Goal: Navigation & Orientation: Find specific page/section

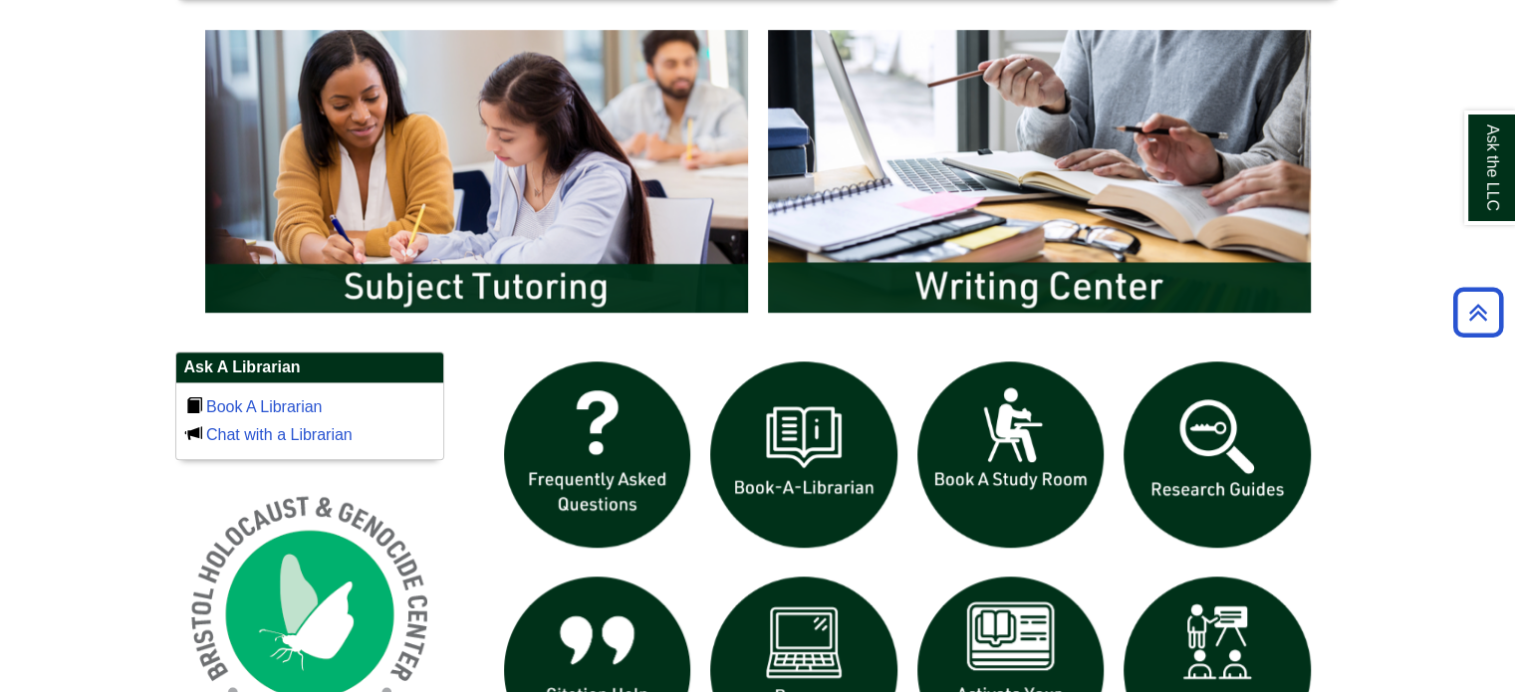
scroll to position [1074, 0]
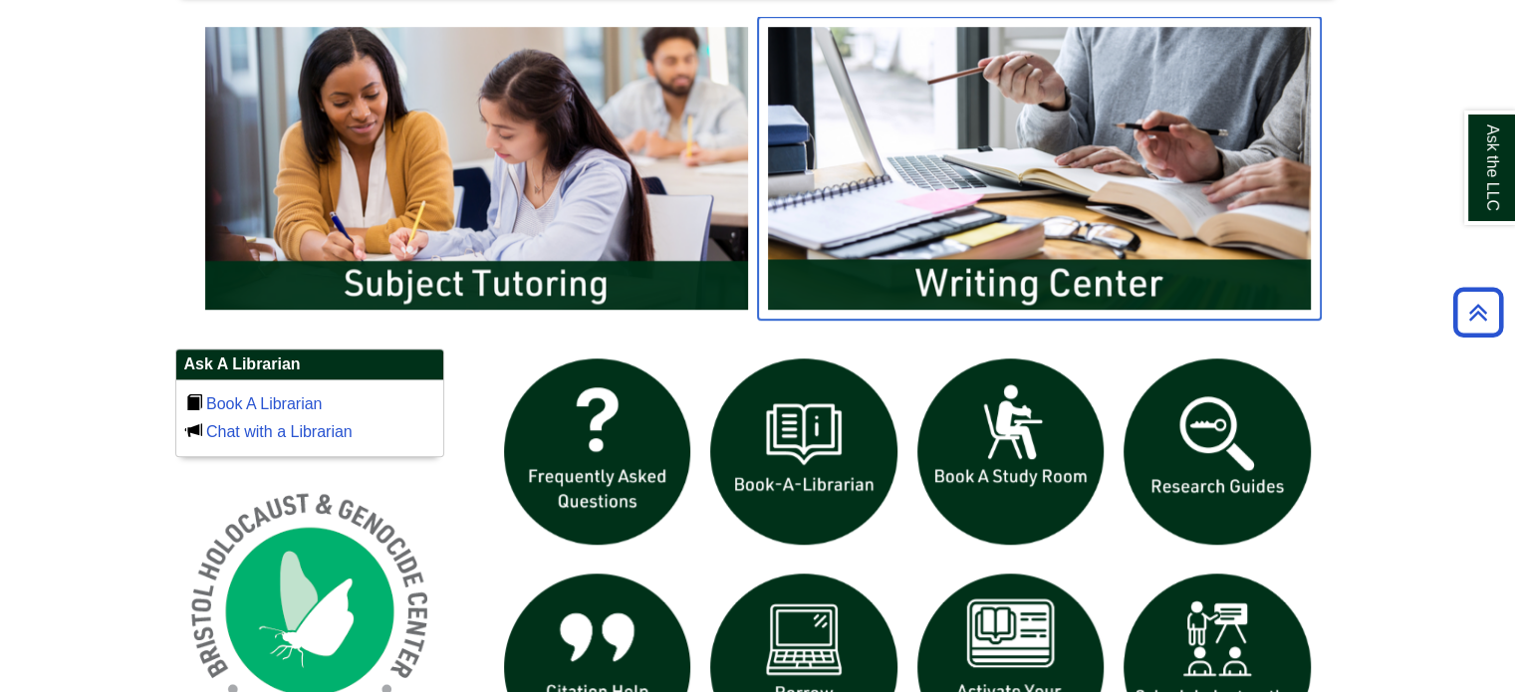
click at [1118, 219] on img "slideshow" at bounding box center [1039, 168] width 563 height 303
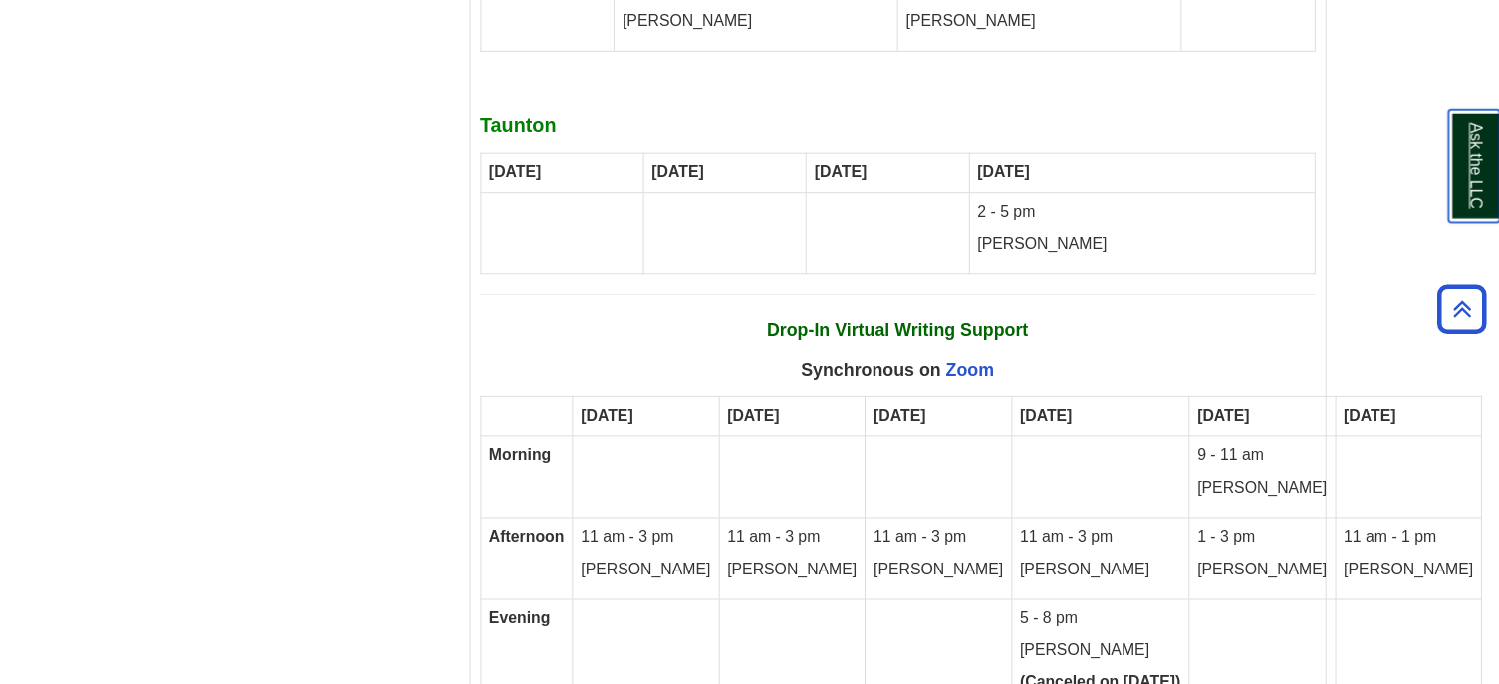
scroll to position [11601, 0]
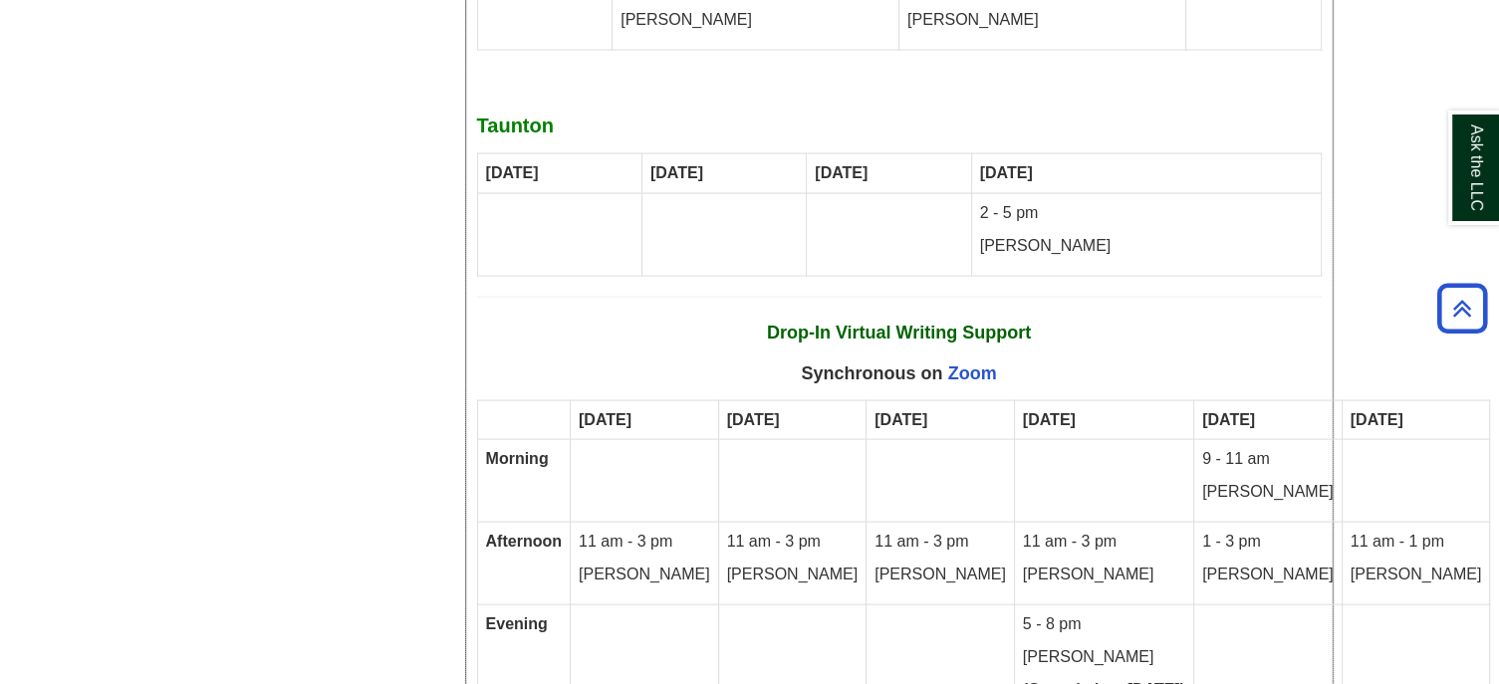
click at [1037, 359] on p "Synchronous on Zoom" at bounding box center [923, 375] width 797 height 32
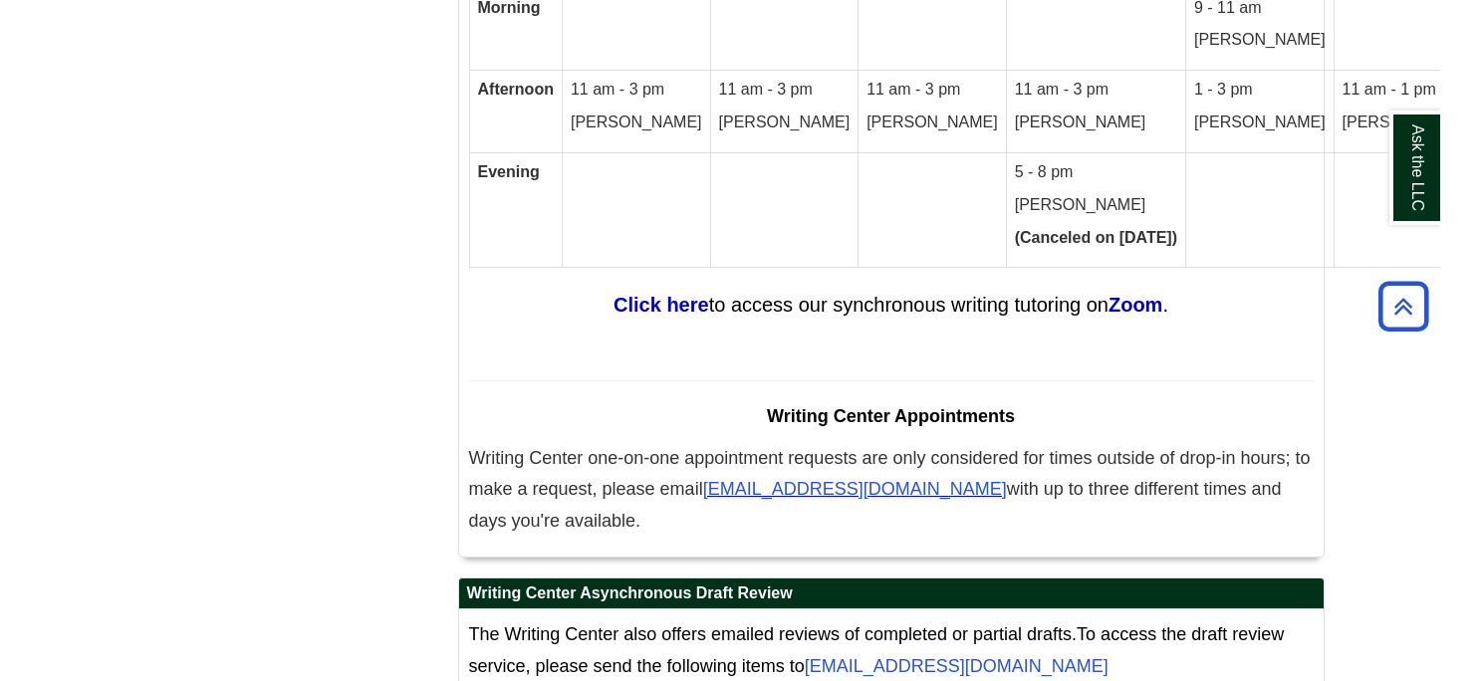
scroll to position [12052, 0]
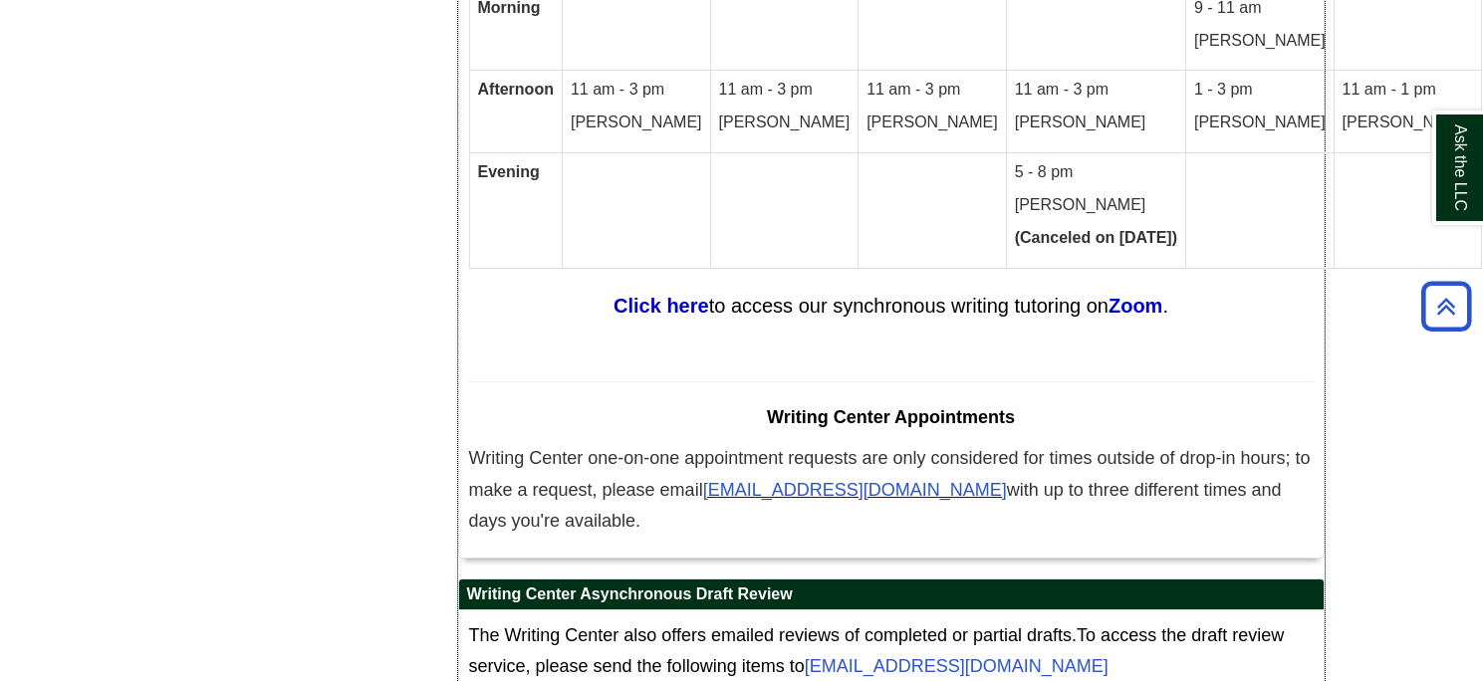
click at [514, 165] on table "Monday Tuesday Wednesday Thursday Friday Saturday Morning 9 - 11 am Chrisanne A…" at bounding box center [976, 108] width 1014 height 321
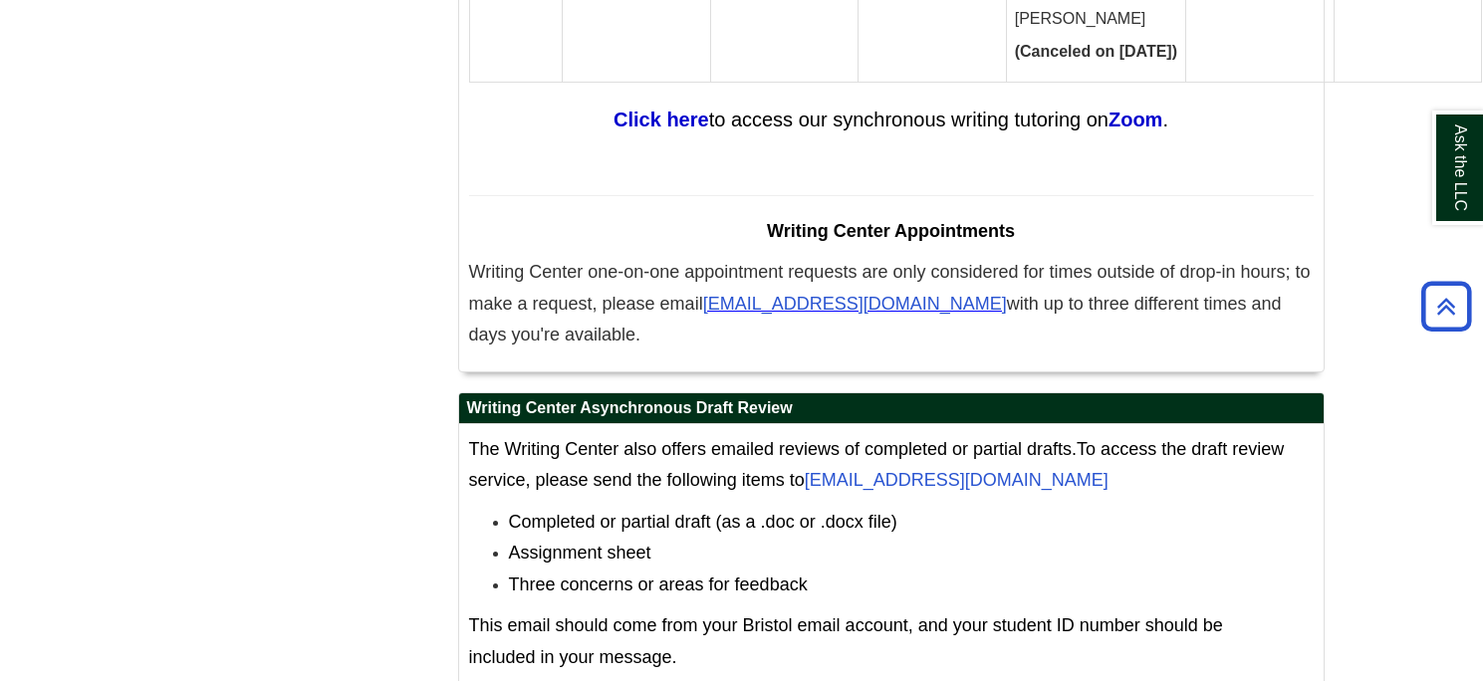
scroll to position [12251, 0]
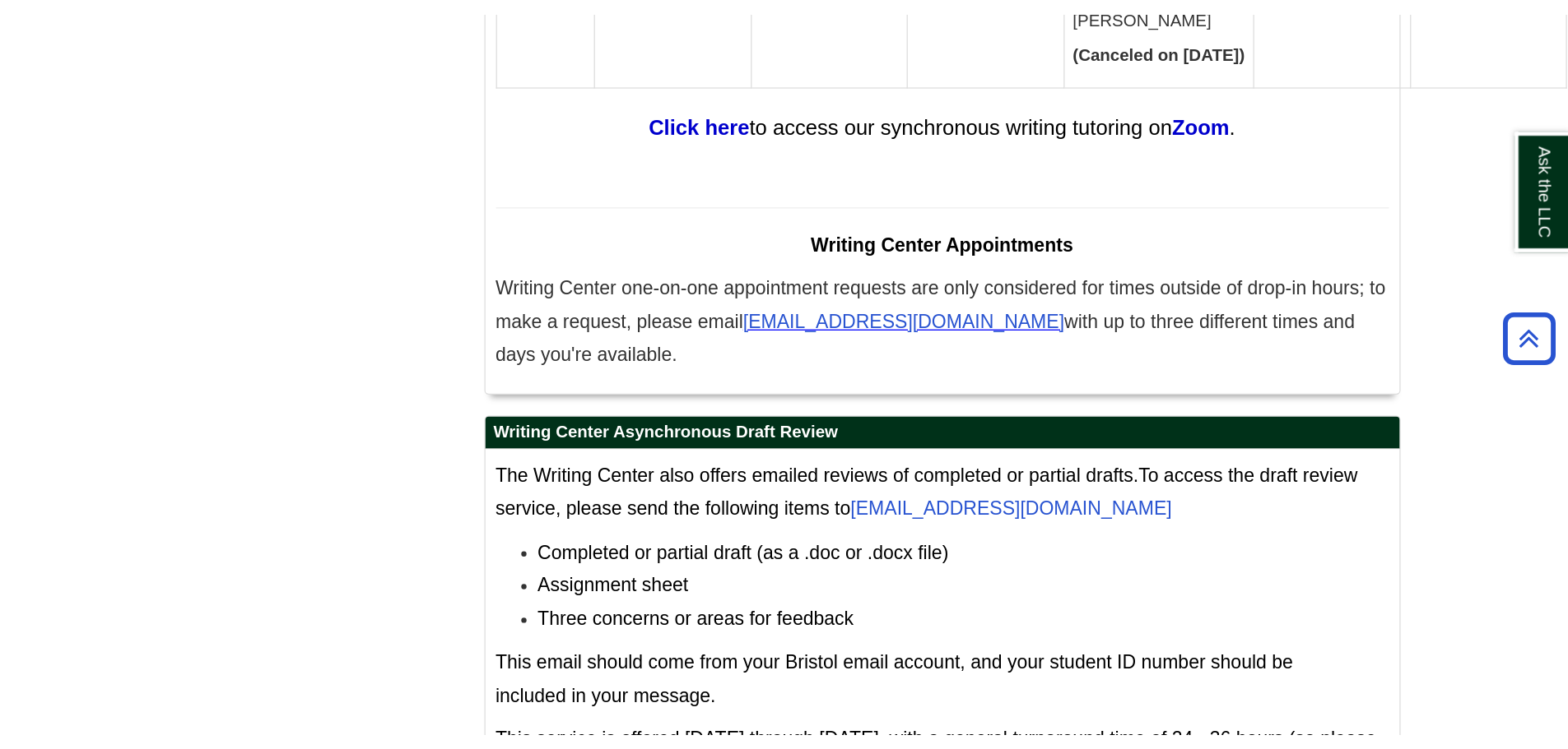
scroll to position [10154, 0]
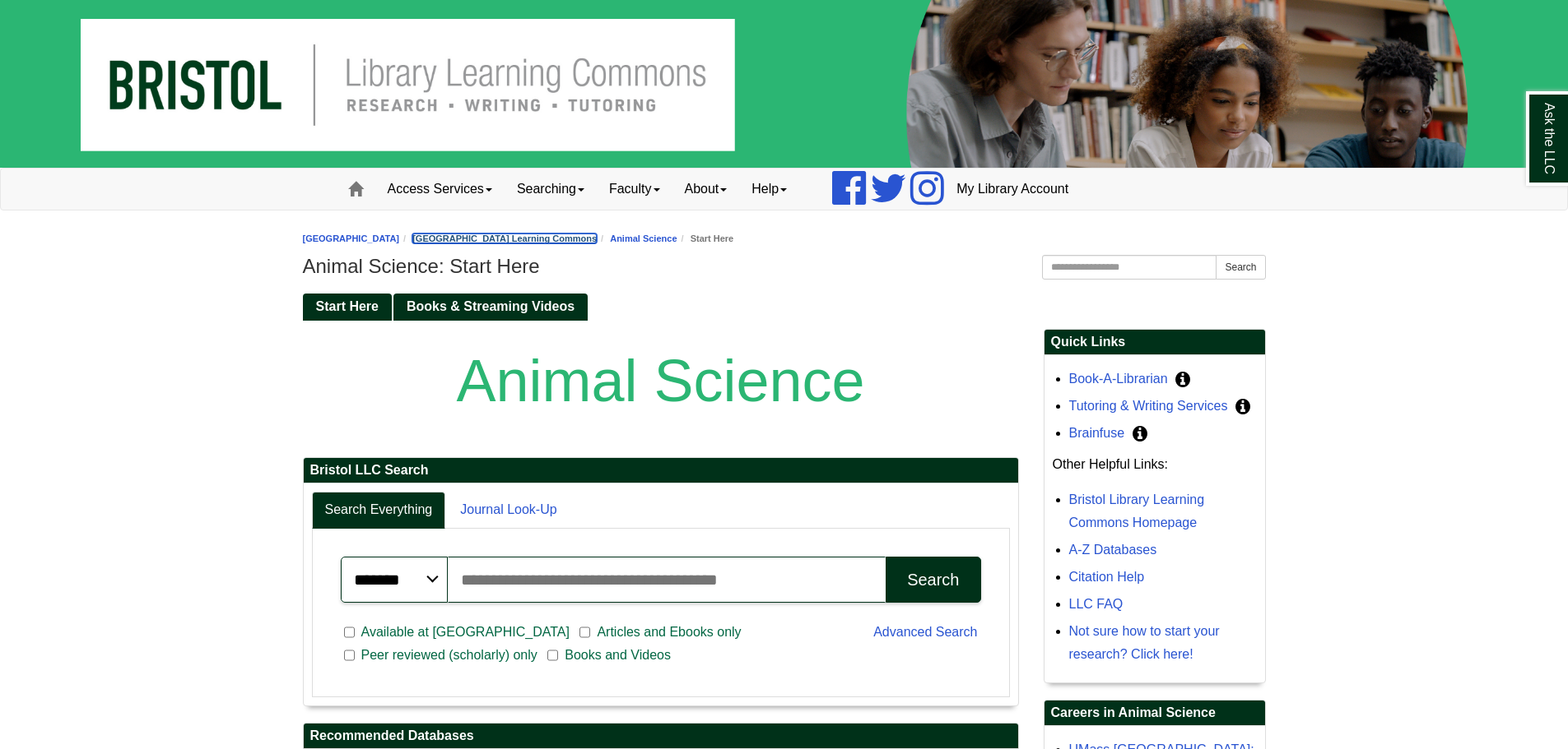
click at [596, 238] on link "[GEOGRAPHIC_DATA] Learning Commons" at bounding box center [504, 239] width 184 height 10
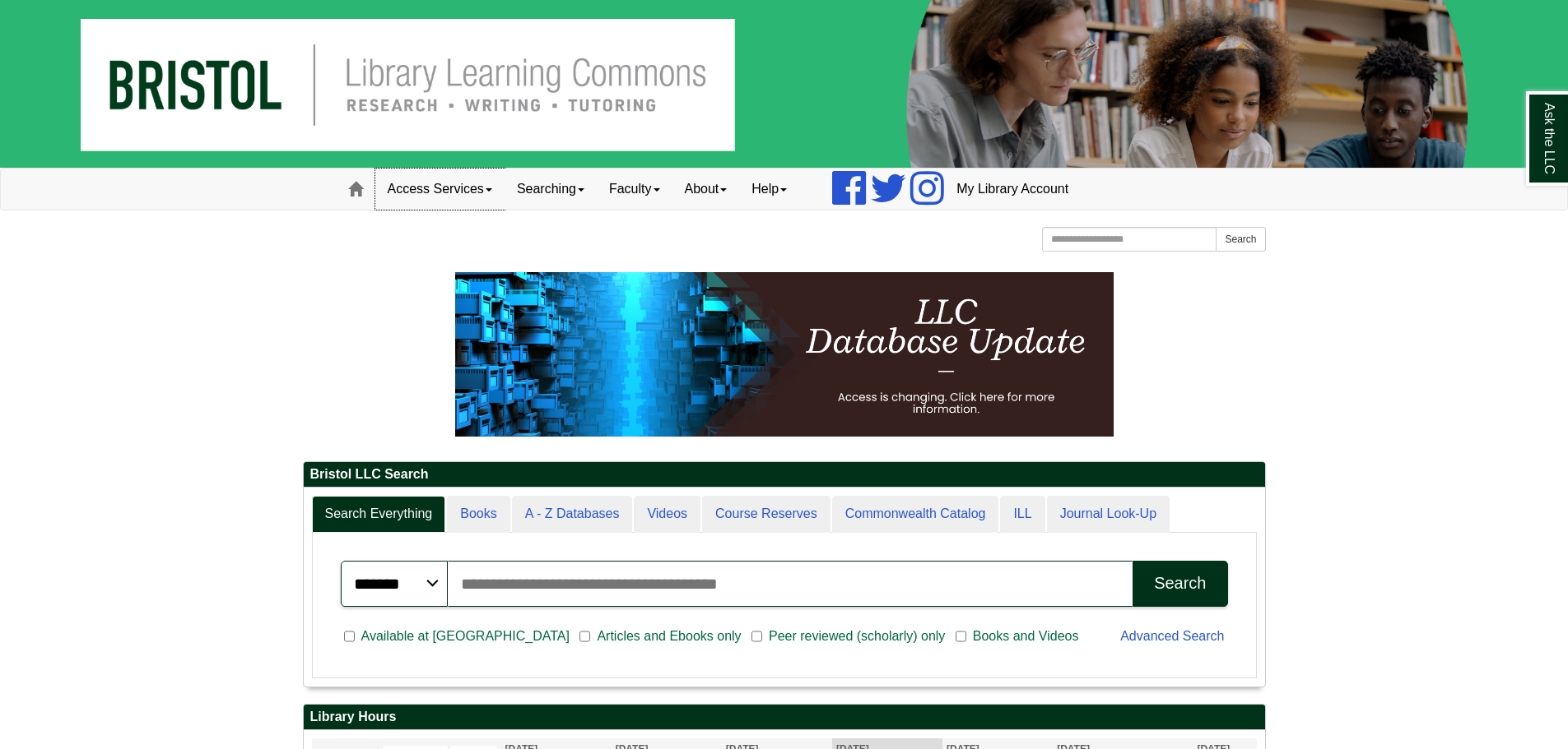
click at [489, 190] on span at bounding box center [489, 190] width 7 height 3
click at [461, 186] on link "Access Services" at bounding box center [440, 189] width 129 height 41
click at [567, 181] on link "Searching" at bounding box center [551, 189] width 93 height 41
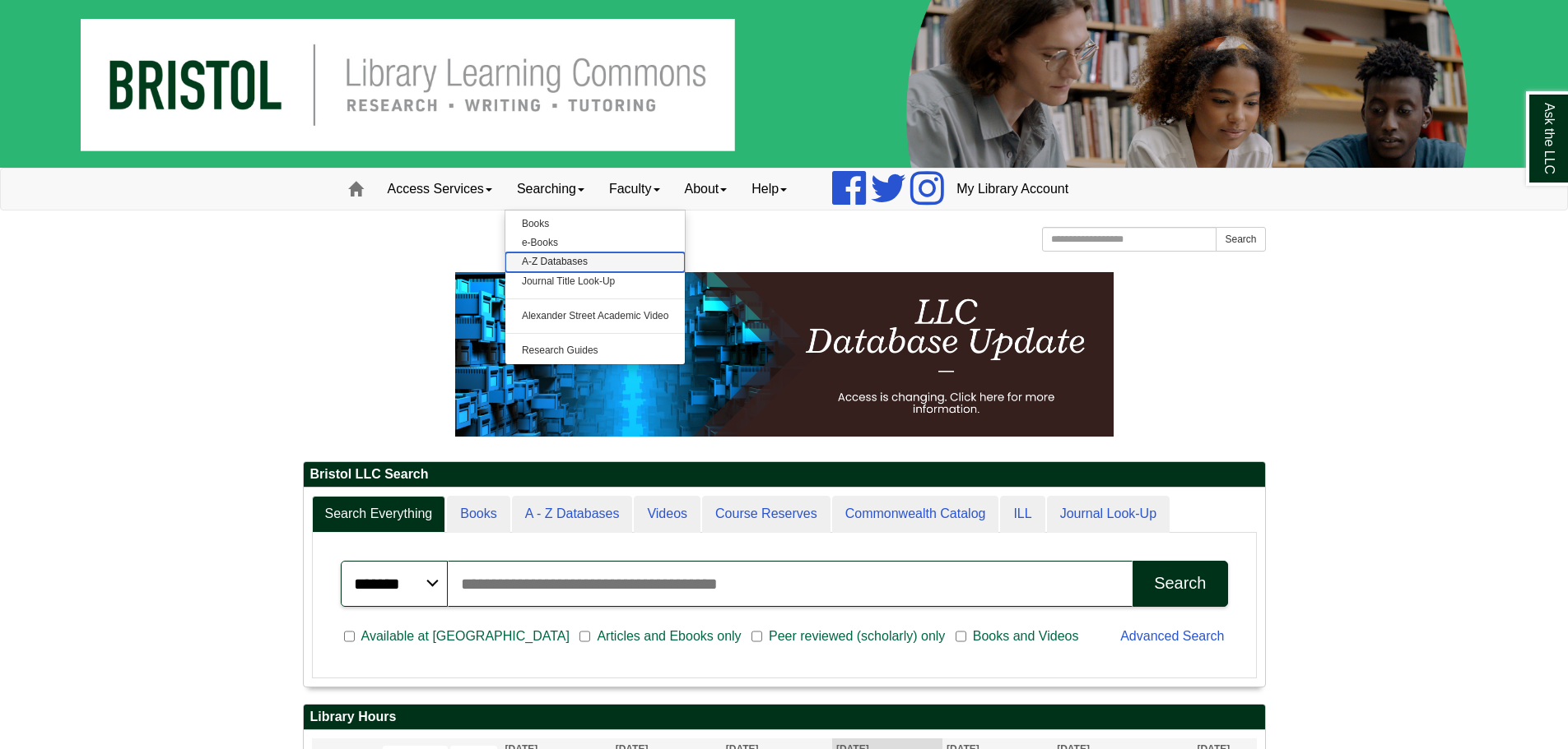
click at [566, 255] on link "A-Z Databases" at bounding box center [596, 262] width 180 height 19
